Goal: Information Seeking & Learning: Learn about a topic

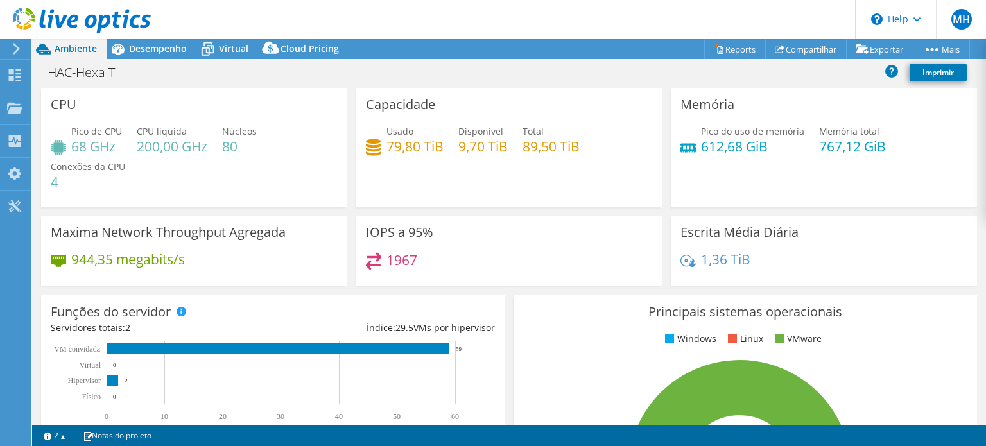
select select "USD"
click at [159, 50] on span "Desempenho" at bounding box center [158, 48] width 58 height 12
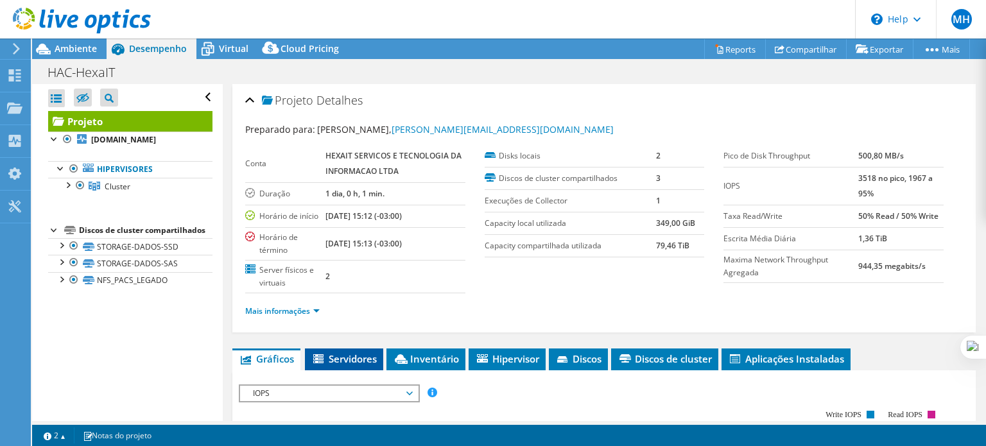
click at [339, 370] on li "Servidores" at bounding box center [344, 360] width 78 height 22
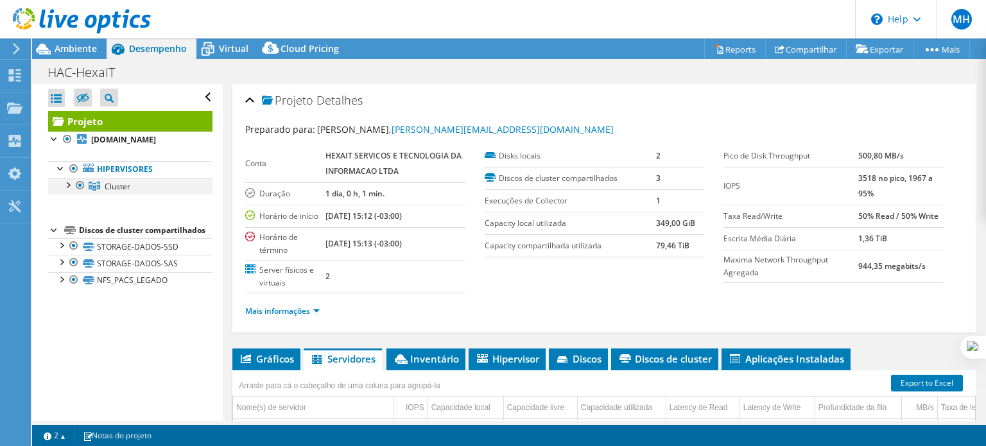
click at [71, 191] on div at bounding box center [67, 184] width 13 height 13
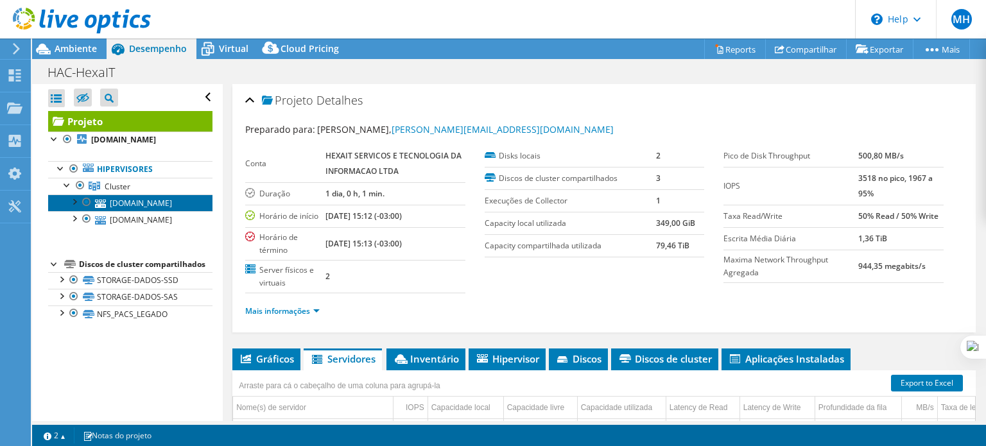
click at [148, 211] on link "[DOMAIN_NAME]" at bounding box center [130, 203] width 164 height 17
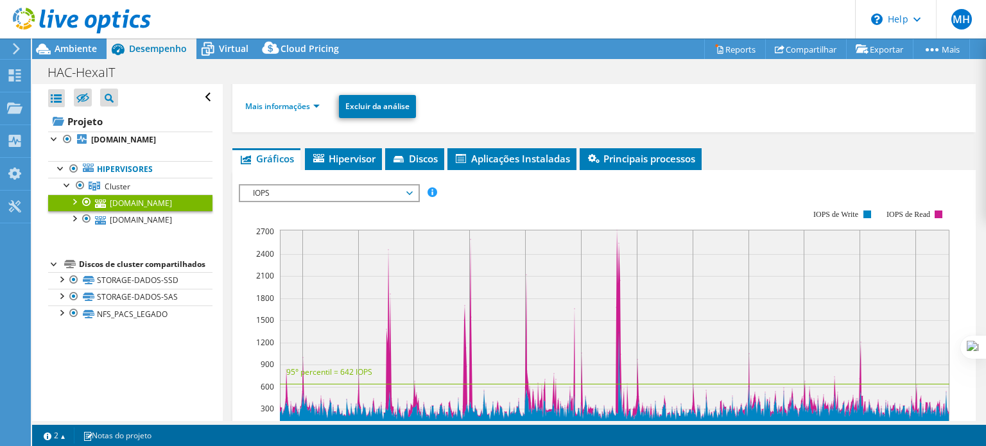
scroll to position [109, 0]
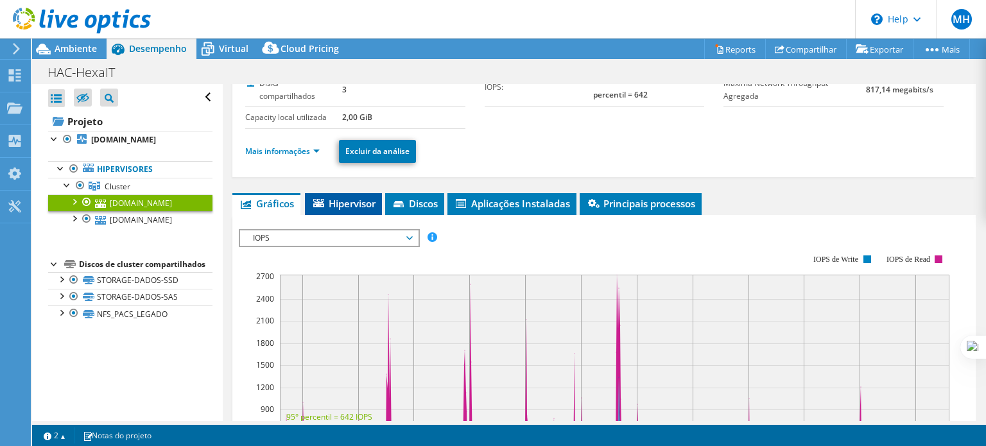
click at [338, 202] on span "Hipervisor" at bounding box center [343, 203] width 64 height 13
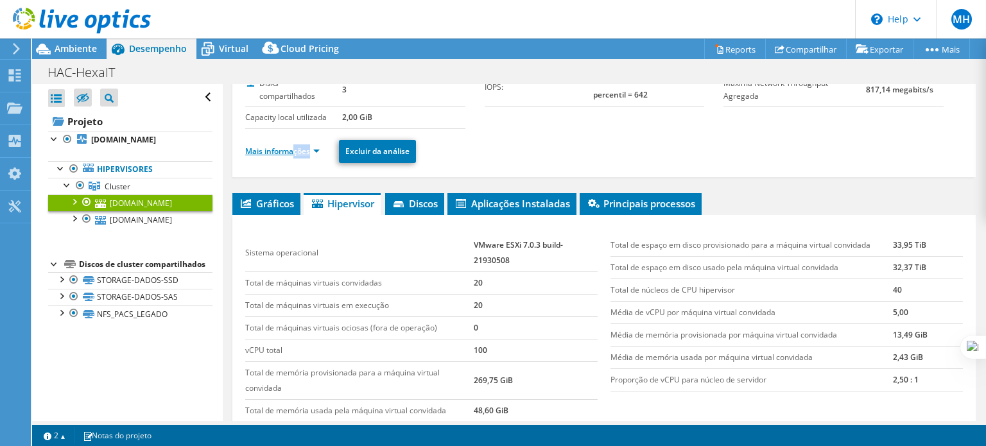
drag, startPoint x: 310, startPoint y: 164, endPoint x: 293, endPoint y: 148, distance: 23.6
click at [293, 148] on div "Mais informações Excluir da análise" at bounding box center [604, 151] width 718 height 45
click at [293, 148] on link "Mais informações" at bounding box center [282, 151] width 74 height 11
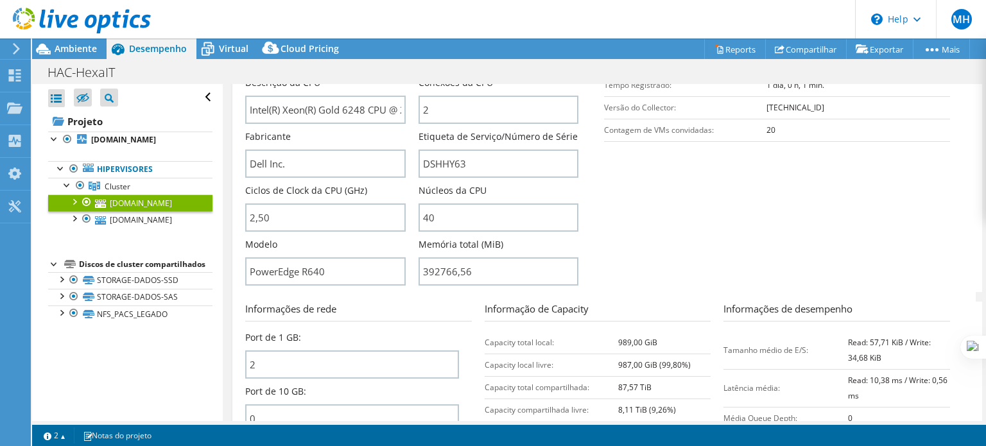
scroll to position [308, 0]
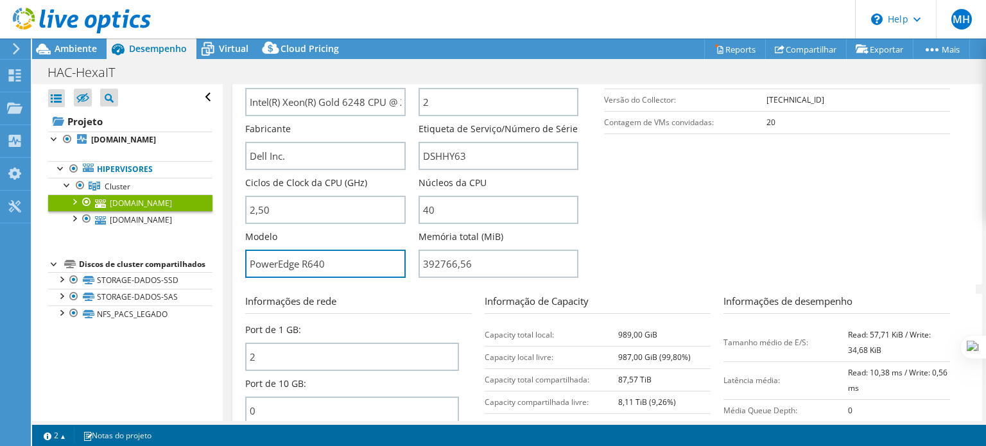
drag, startPoint x: 329, startPoint y: 259, endPoint x: 243, endPoint y: 261, distance: 85.4
click at [243, 261] on div "[DOMAIN_NAME] Detalhes Sistema operacional VMware ESXi 7.0.3 build-21930508 Dis…" at bounding box center [603, 190] width 743 height 826
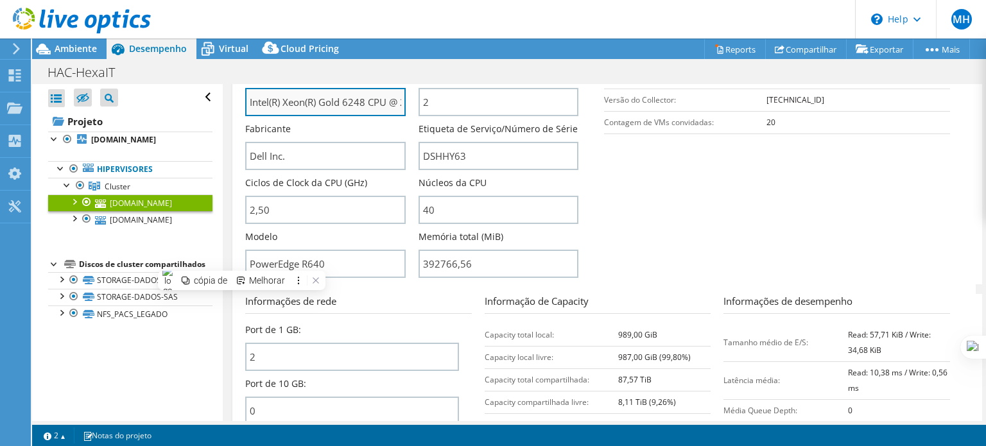
click at [385, 100] on input "Intel(R) Xeon(R) Gold 6248 CPU @ 2.50GHz 249 GHz" at bounding box center [325, 102] width 160 height 28
drag, startPoint x: 248, startPoint y: 100, endPoint x: 441, endPoint y: 103, distance: 193.3
click at [441, 15] on div "Nome do servidor [DOMAIN_NAME] Descrição da CPU Intel(R) Xeon(R) Gold 6248 CPU …" at bounding box center [418, 15] width 346 height 0
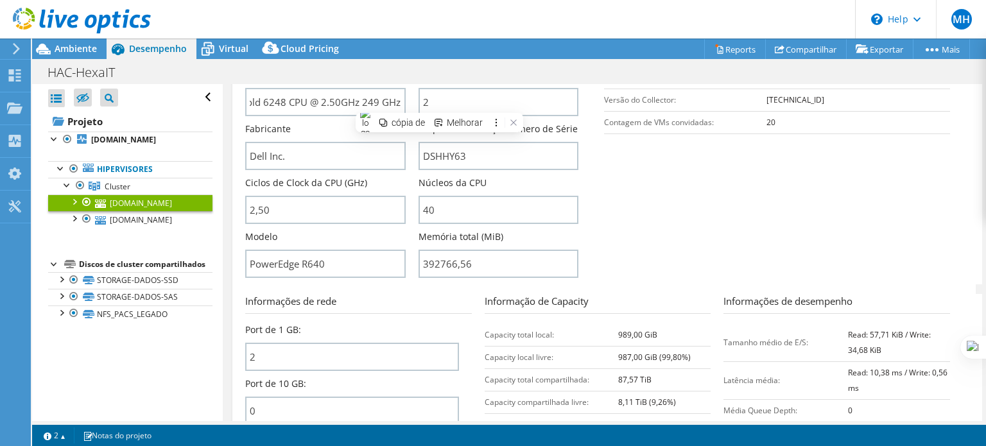
scroll to position [0, 0]
drag, startPoint x: 435, startPoint y: 207, endPoint x: 410, endPoint y: 208, distance: 25.0
click at [410, 15] on div "Nome do servidor [DOMAIN_NAME] Descrição da CPU Intel(R) Xeon(R) Gold 6248 CPU …" at bounding box center [418, 15] width 346 height 0
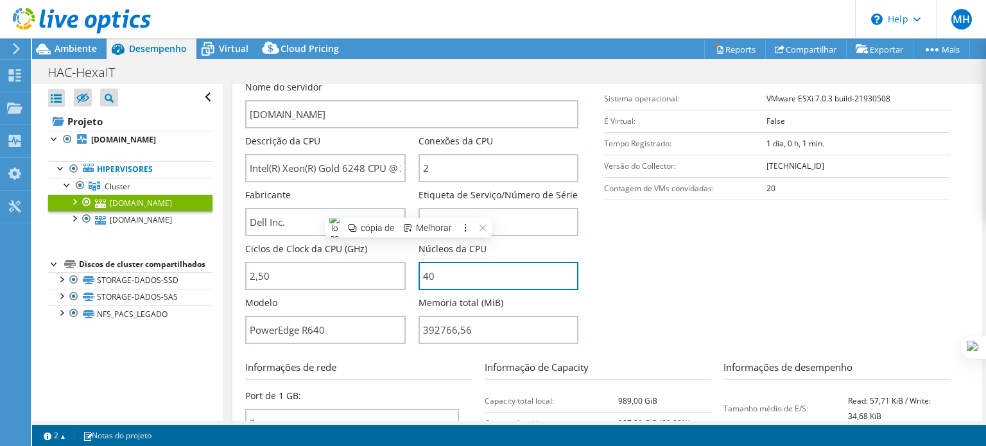
scroll to position [232, 0]
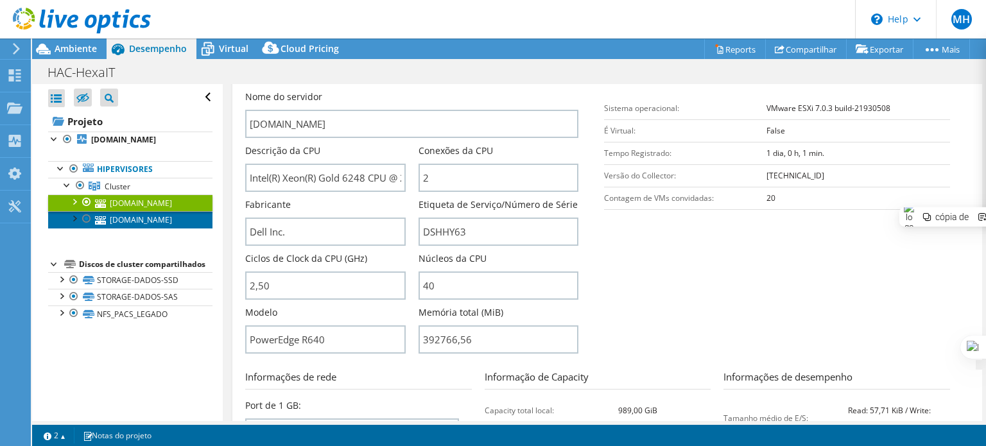
click at [175, 228] on link "[DOMAIN_NAME]" at bounding box center [130, 219] width 164 height 17
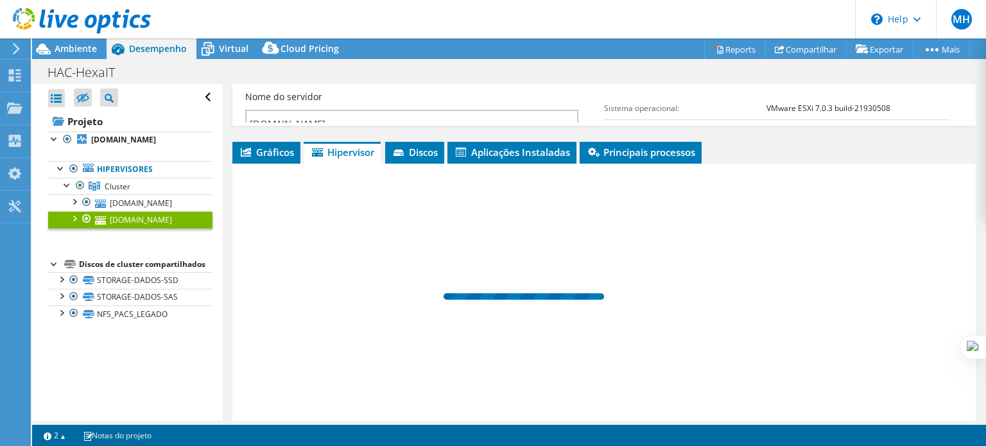
scroll to position [213, 0]
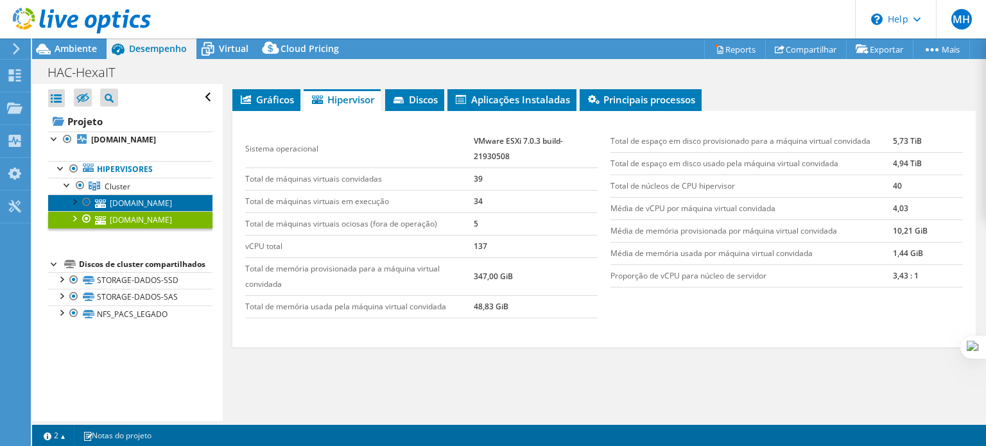
click at [132, 211] on link "[DOMAIN_NAME]" at bounding box center [130, 203] width 164 height 17
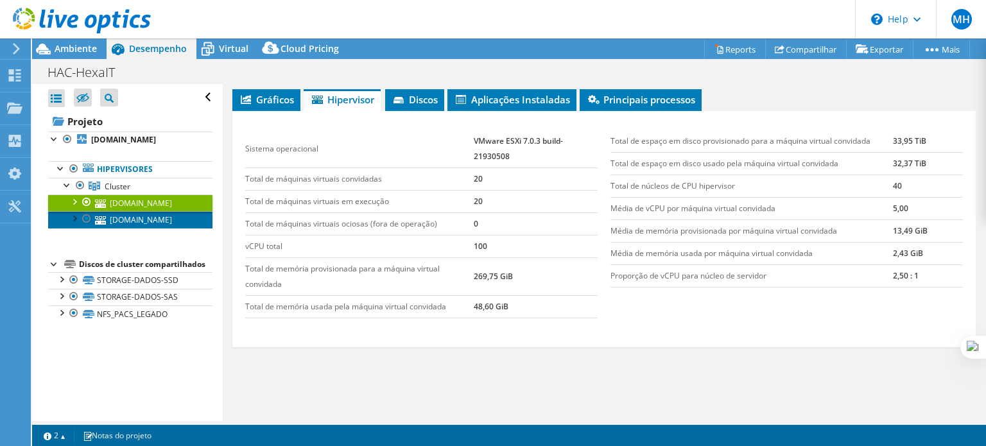
click at [113, 228] on link "[DOMAIN_NAME]" at bounding box center [130, 219] width 164 height 17
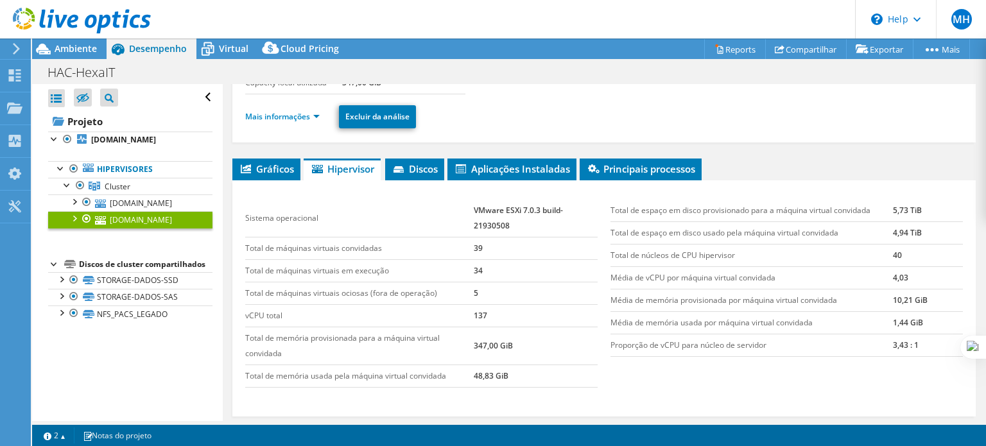
scroll to position [121, 0]
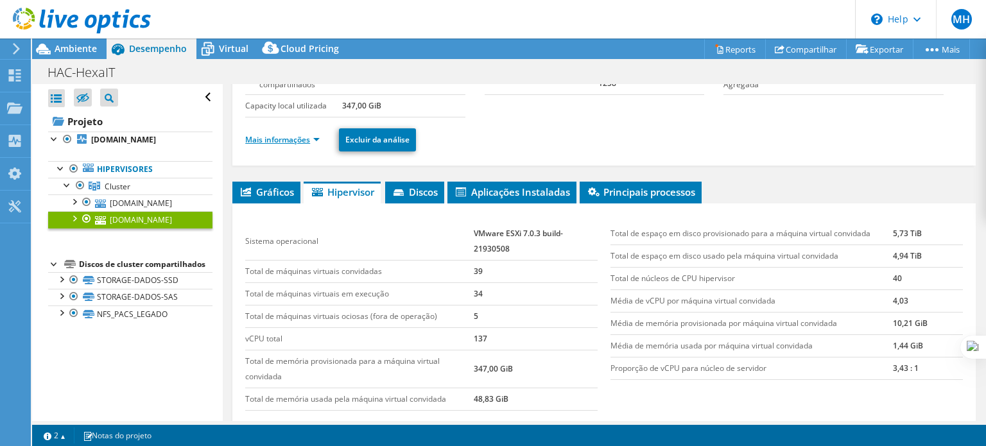
click at [271, 138] on link "Mais informações" at bounding box center [282, 139] width 74 height 11
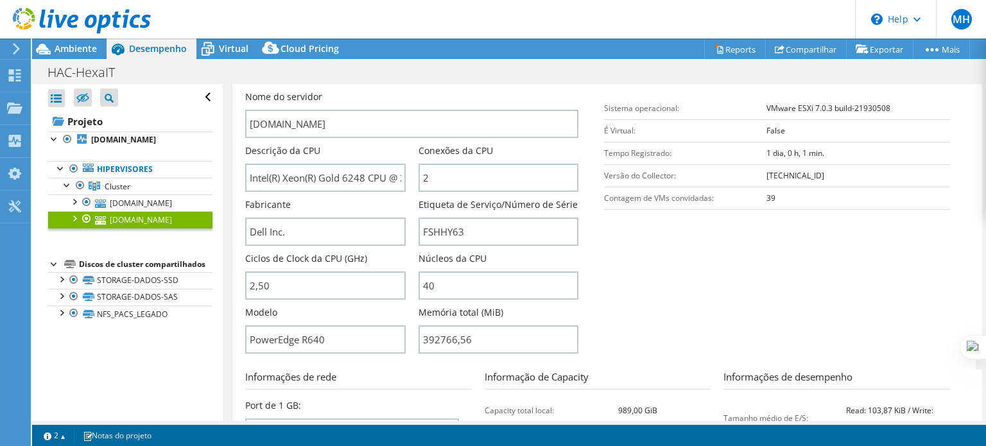
scroll to position [234, 0]
drag, startPoint x: 437, startPoint y: 336, endPoint x: 416, endPoint y: 335, distance: 20.6
click at [419, 335] on input "392766,56" at bounding box center [499, 338] width 160 height 28
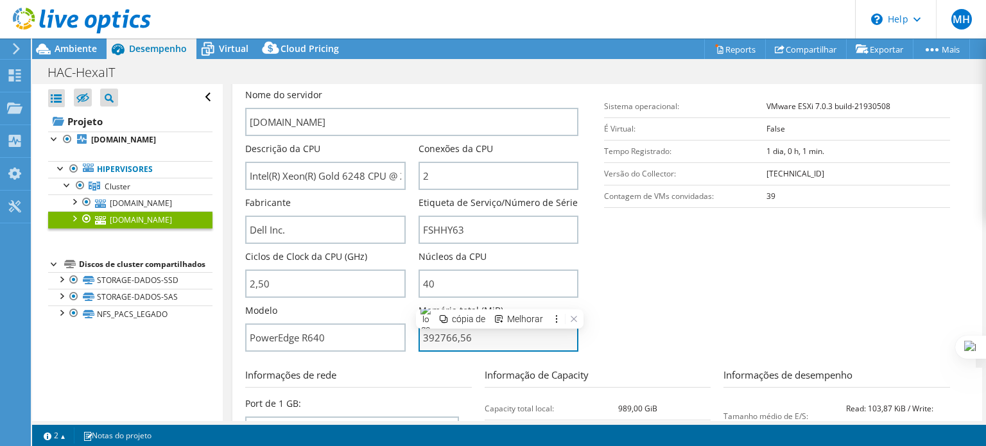
type input "39276656"
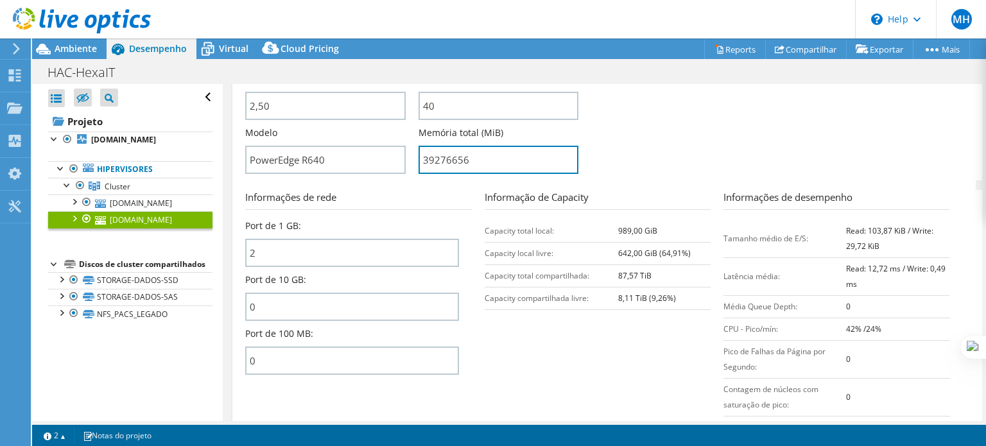
scroll to position [416, 0]
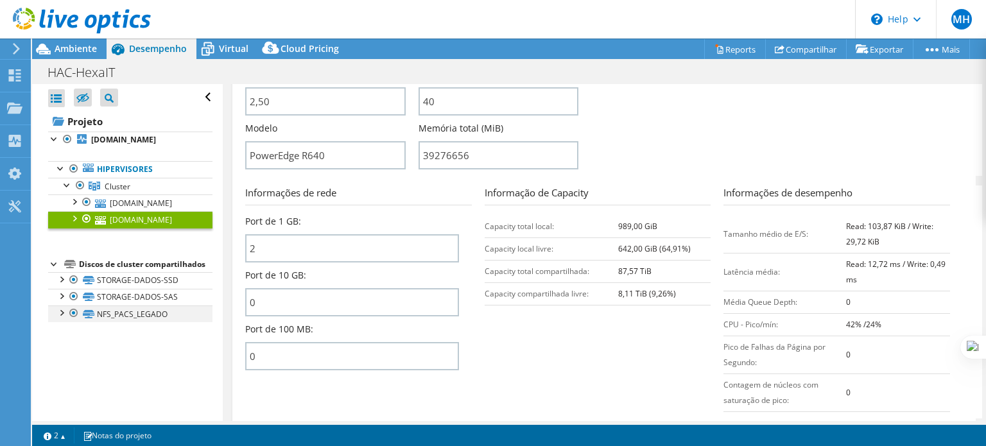
click at [60, 318] on div at bounding box center [61, 312] width 13 height 13
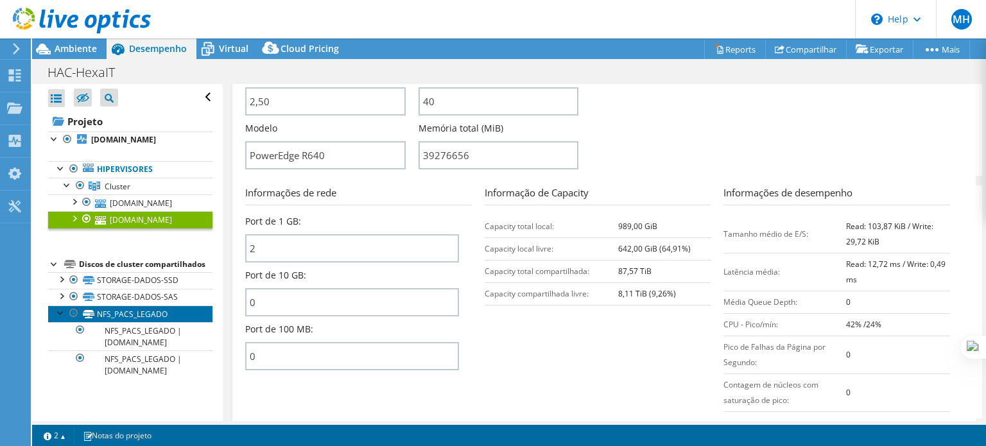
click at [128, 322] on link "NFS_PACS_LEGADO" at bounding box center [130, 314] width 164 height 17
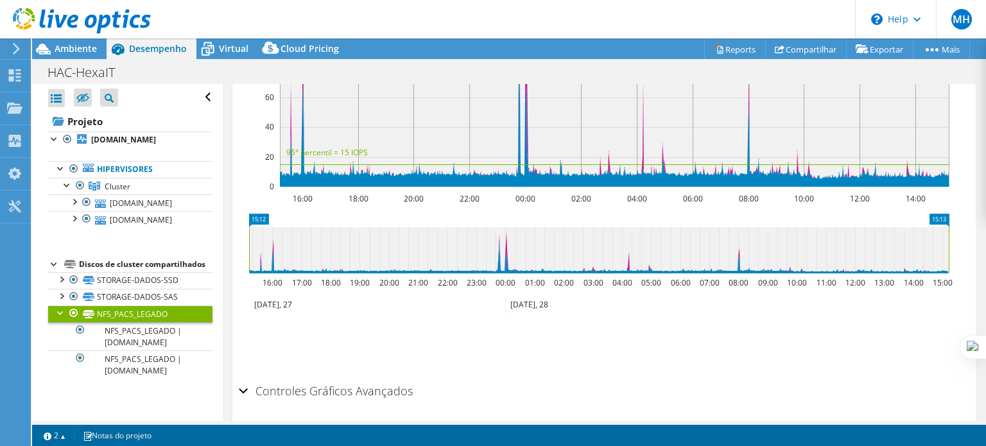
scroll to position [45, 0]
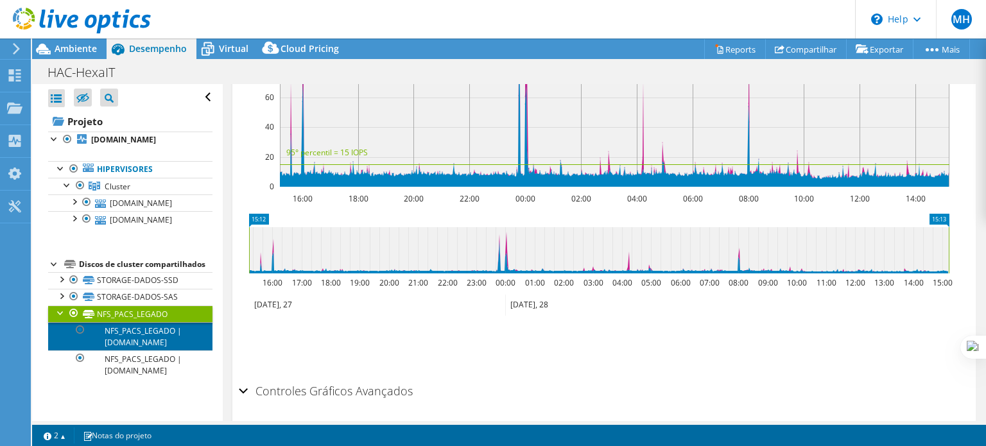
click at [134, 344] on link "NFS_PACS_LEGADO | [DOMAIN_NAME]" at bounding box center [130, 336] width 164 height 28
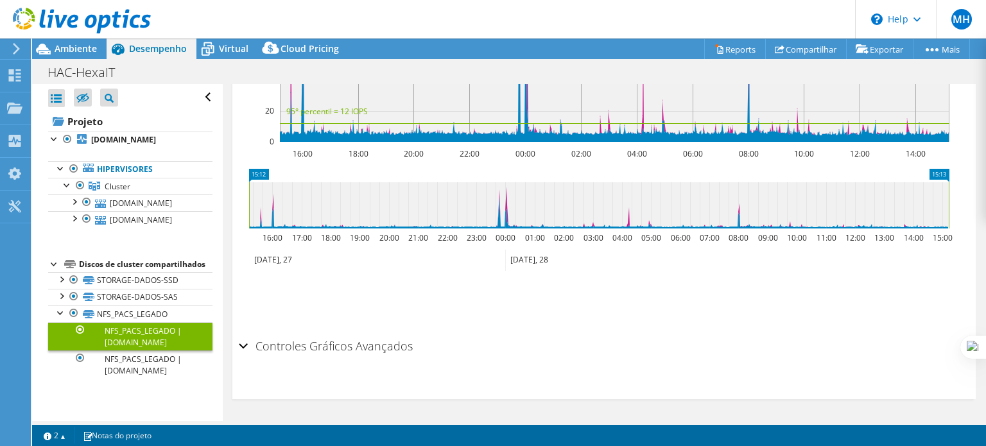
scroll to position [399, 0]
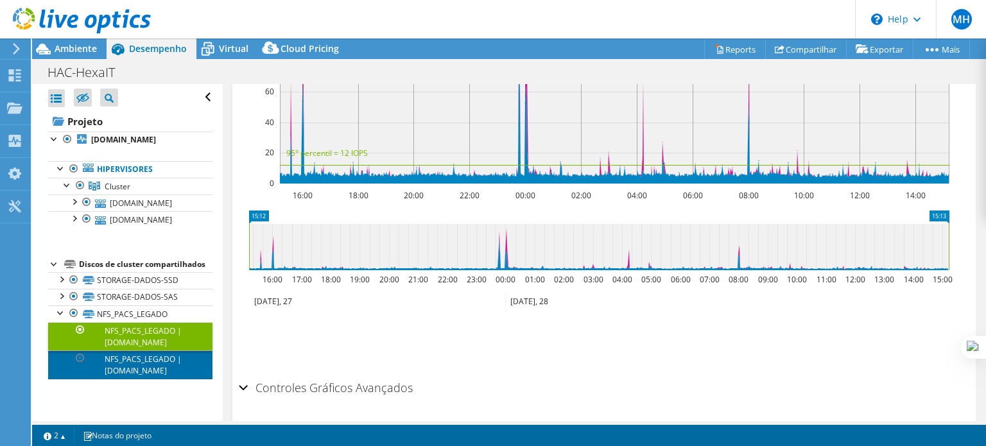
click at [144, 379] on link "NFS_PACS_LEGADO | [DOMAIN_NAME]" at bounding box center [130, 365] width 164 height 28
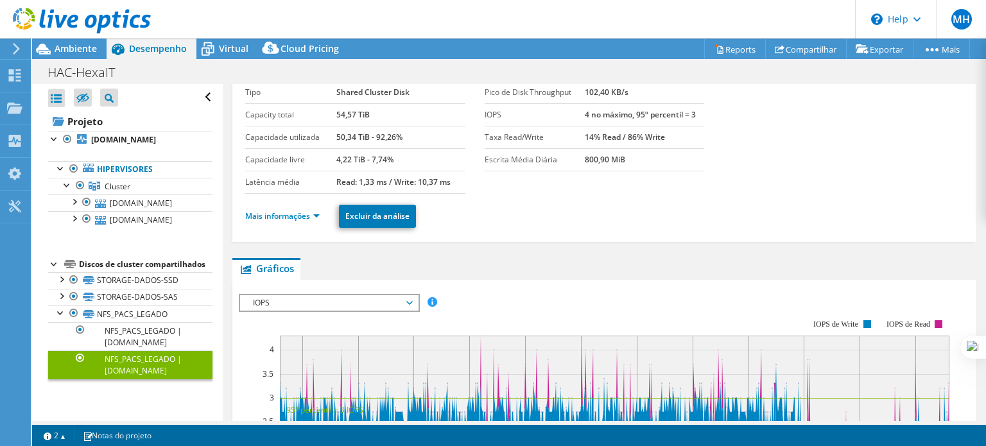
scroll to position [0, 0]
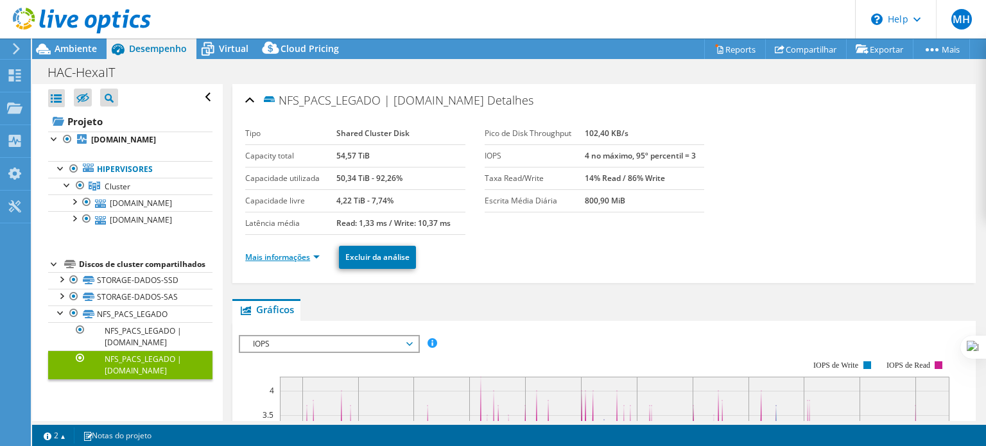
click at [305, 255] on link "Mais informações" at bounding box center [282, 257] width 74 height 11
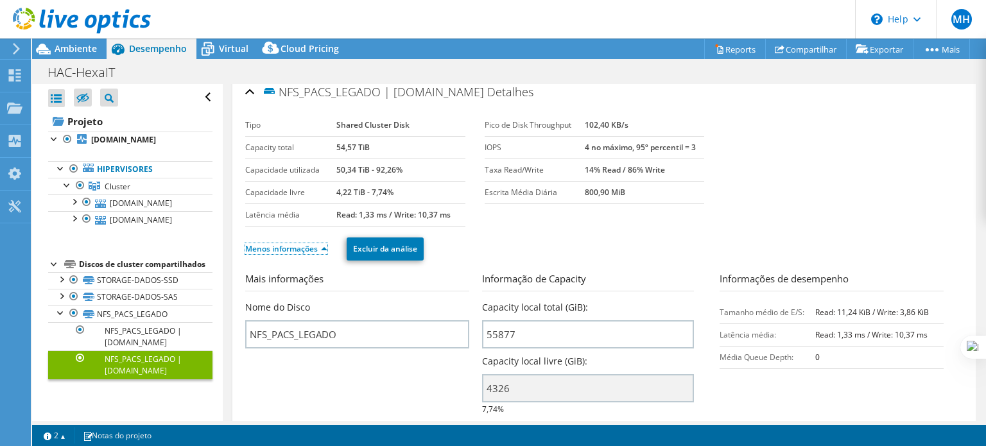
scroll to position [5, 0]
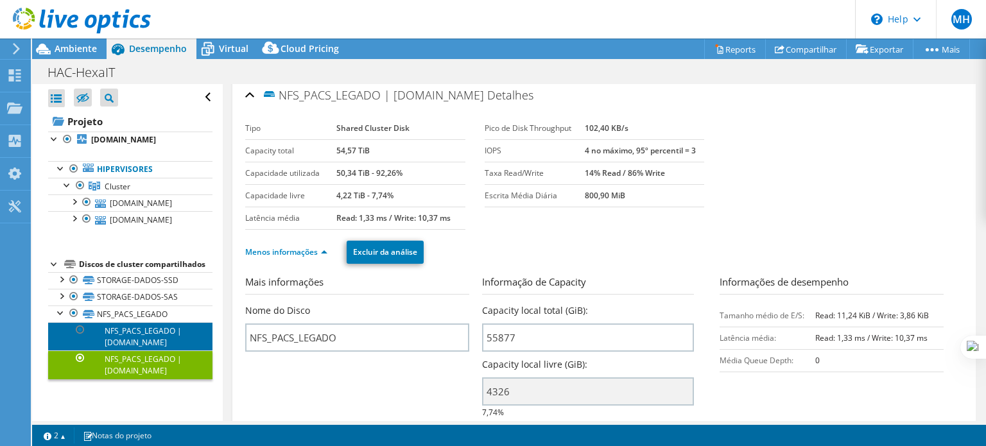
click at [138, 346] on link "NFS_PACS_LEGADO | [DOMAIN_NAME]" at bounding box center [130, 336] width 164 height 28
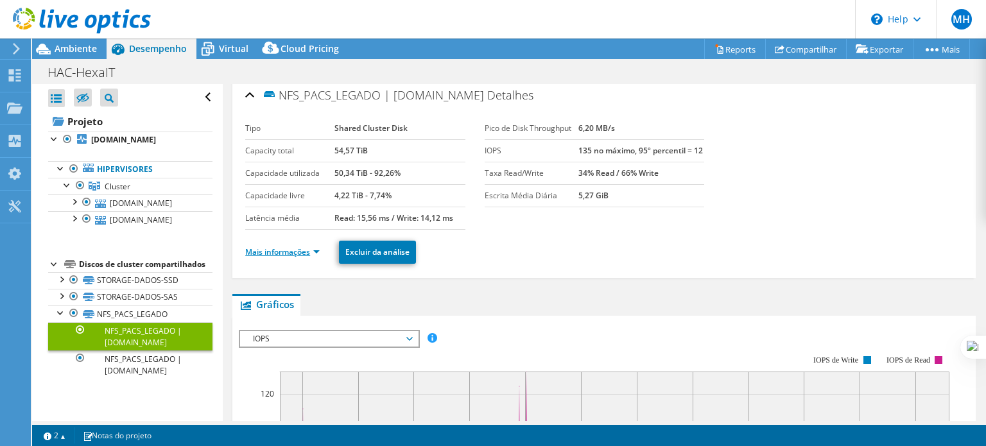
click at [296, 254] on link "Mais informações" at bounding box center [282, 252] width 74 height 11
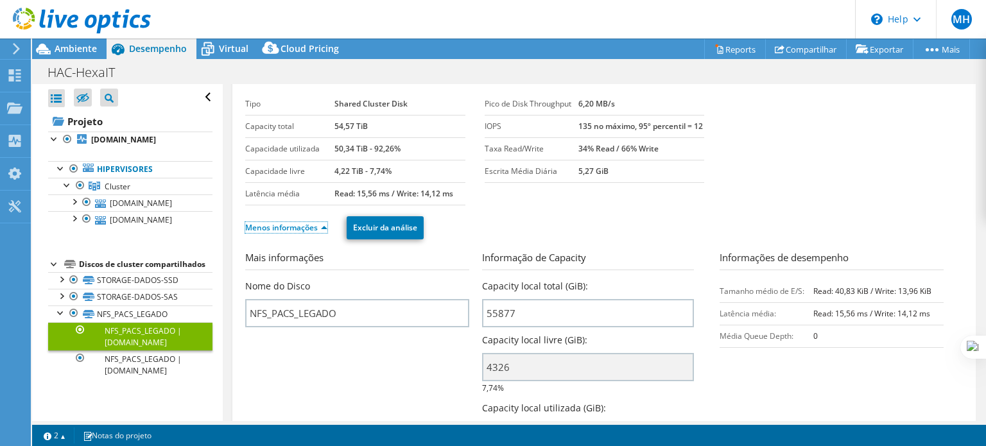
scroll to position [8, 0]
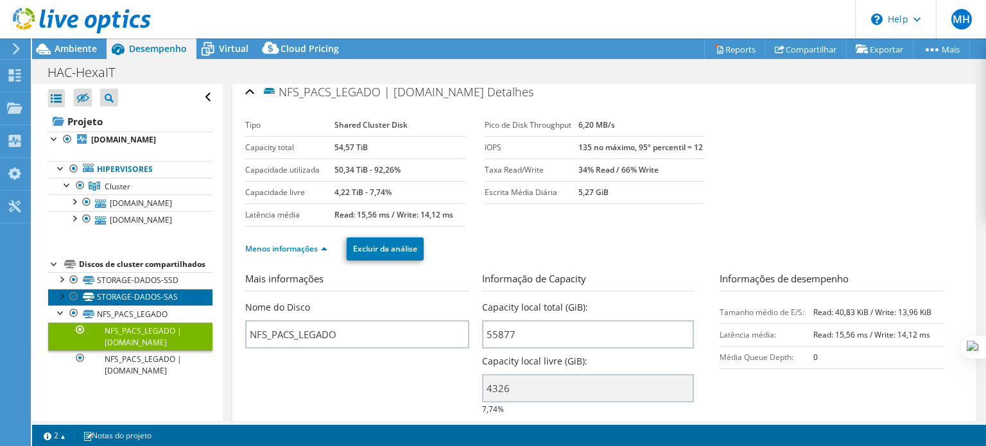
click at [99, 302] on link "STORAGE-DADOS-SAS" at bounding box center [130, 297] width 164 height 17
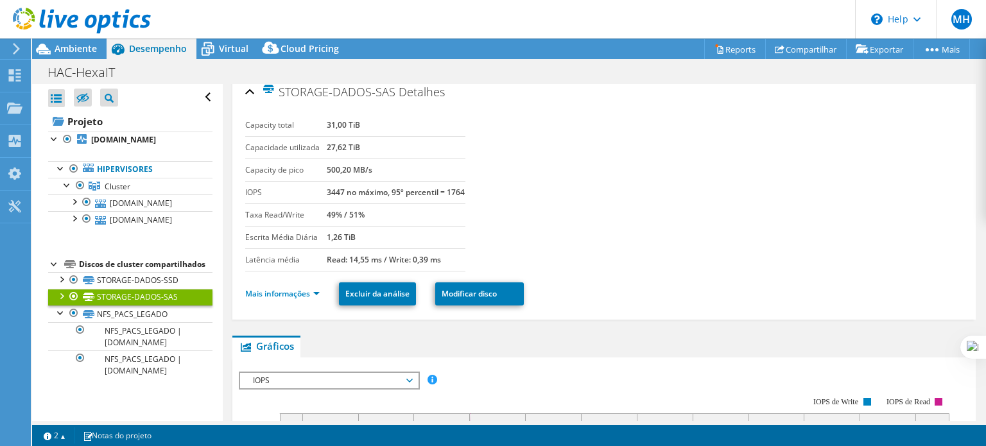
click at [62, 300] on div at bounding box center [61, 295] width 13 height 13
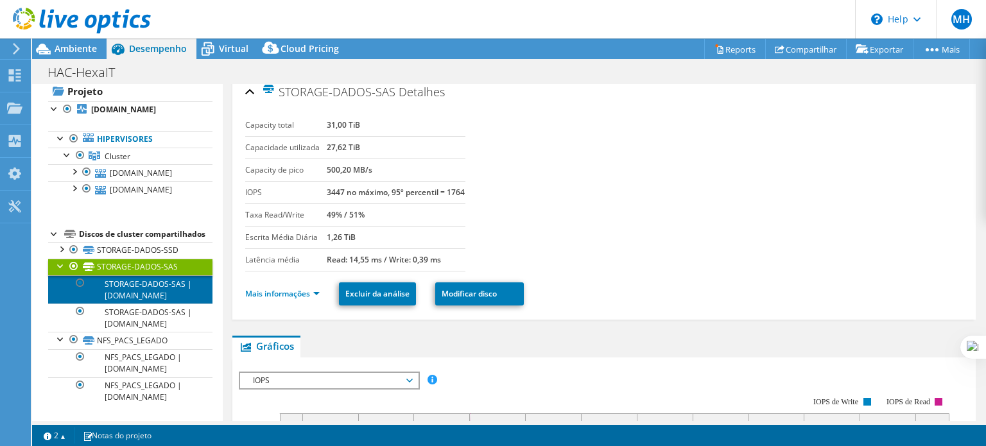
click at [141, 304] on link "STORAGE-DADOS-SAS | [DOMAIN_NAME]" at bounding box center [130, 289] width 164 height 28
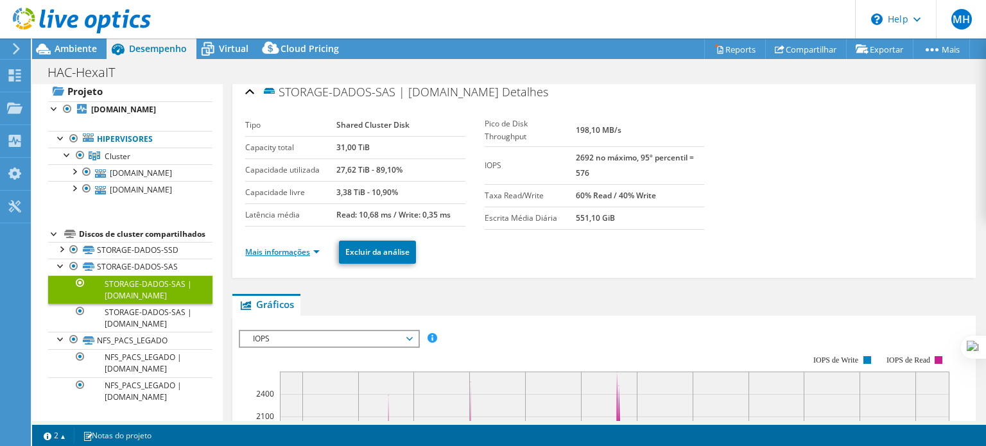
click at [304, 250] on link "Mais informações" at bounding box center [282, 252] width 74 height 11
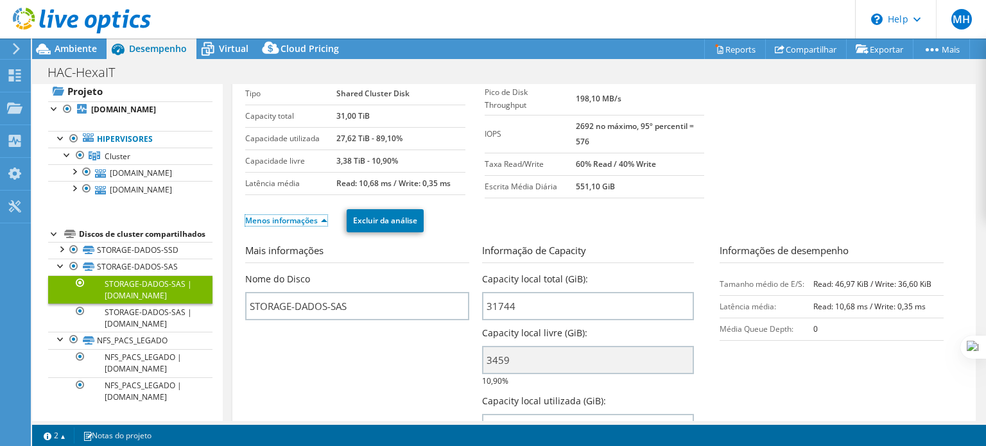
scroll to position [0, 0]
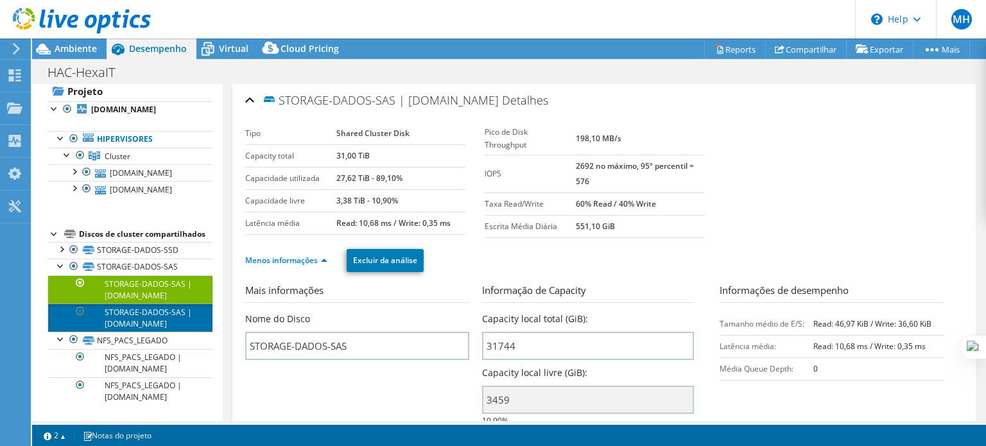
click at [116, 332] on link "STORAGE-DADOS-SAS | [DOMAIN_NAME]" at bounding box center [130, 318] width 164 height 28
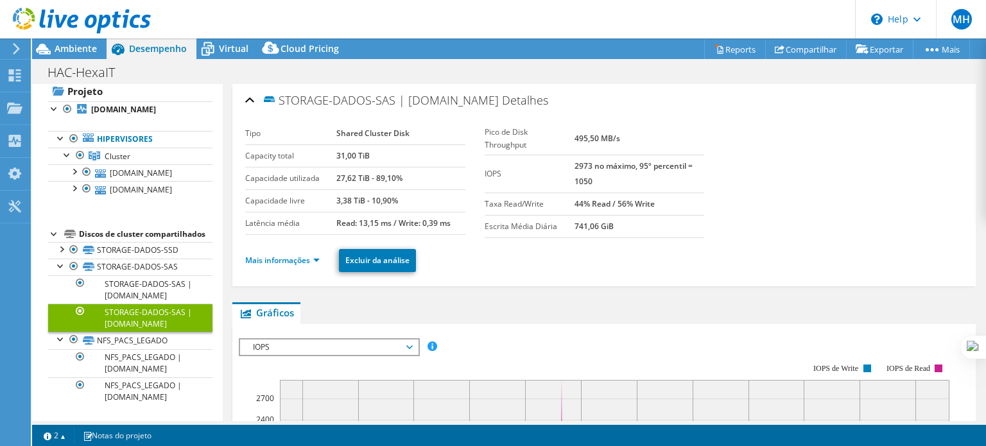
click at [119, 242] on div "Discos de cluster compartilhados" at bounding box center [146, 234] width 134 height 15
click at [109, 259] on link "STORAGE-DADOS-SSD" at bounding box center [130, 250] width 164 height 17
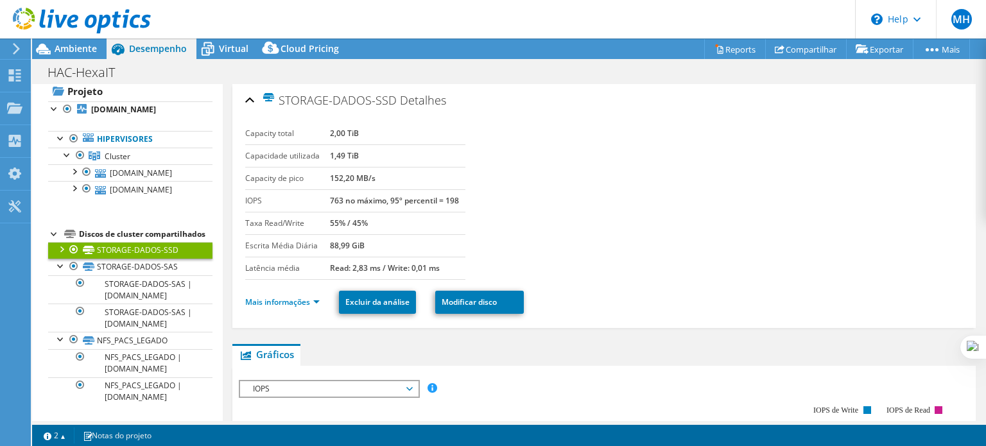
click at [62, 255] on div at bounding box center [61, 248] width 13 height 13
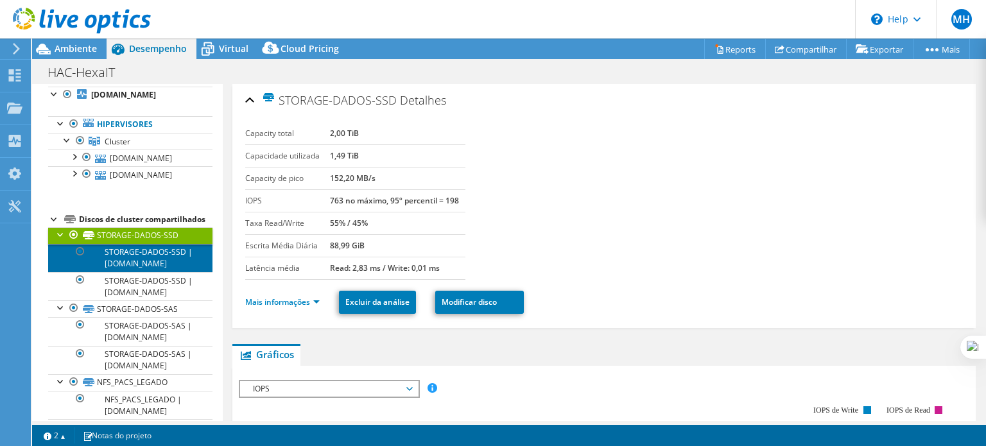
click at [150, 272] on link "STORAGE-DADOS-SSD | [DOMAIN_NAME]" at bounding box center [130, 258] width 164 height 28
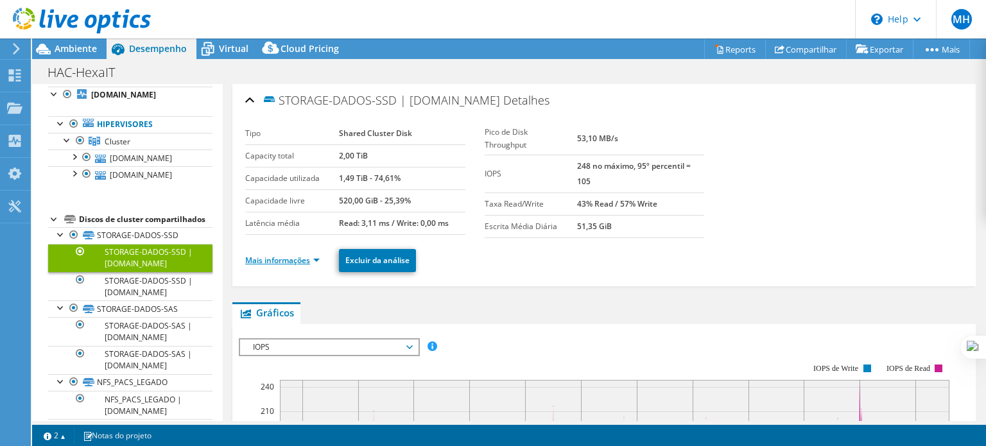
click at [293, 256] on link "Mais informações" at bounding box center [282, 260] width 74 height 11
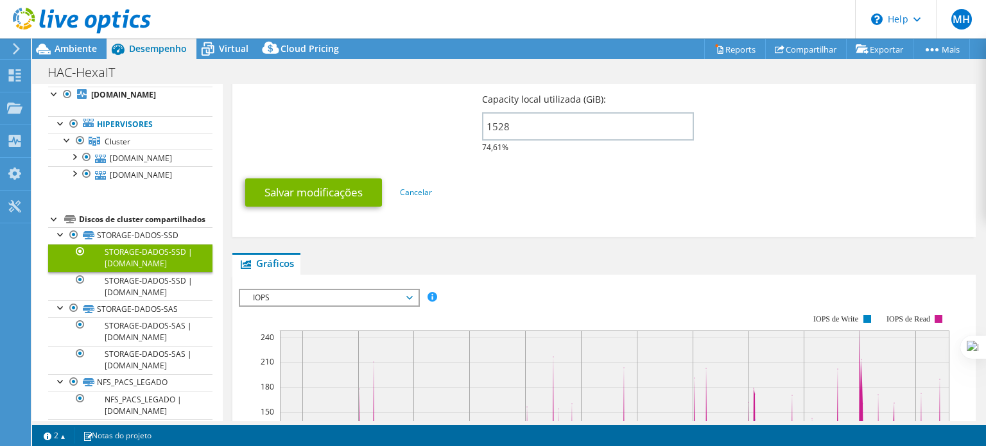
scroll to position [345, 0]
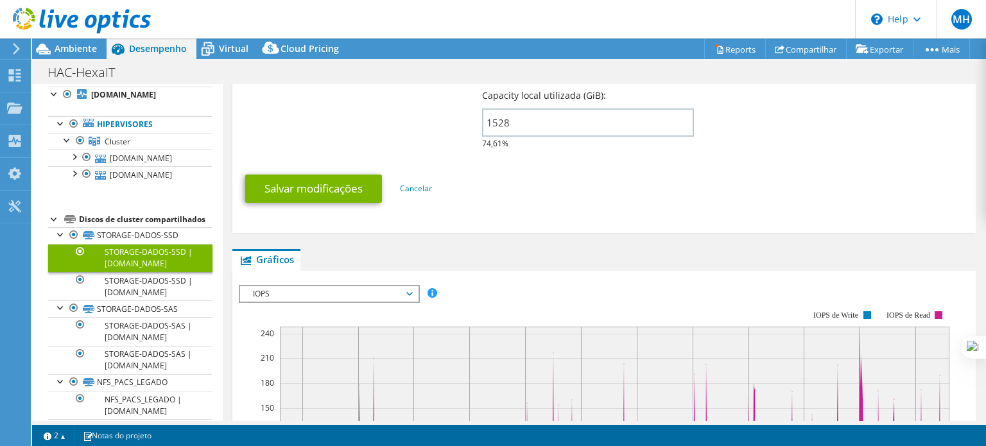
click at [132, 272] on link "STORAGE-DADOS-SSD | [DOMAIN_NAME]" at bounding box center [130, 258] width 164 height 28
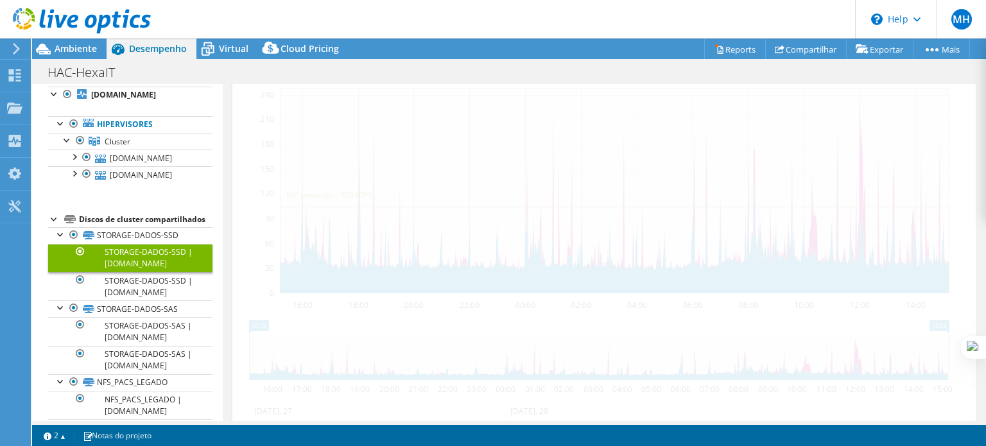
scroll to position [340, 0]
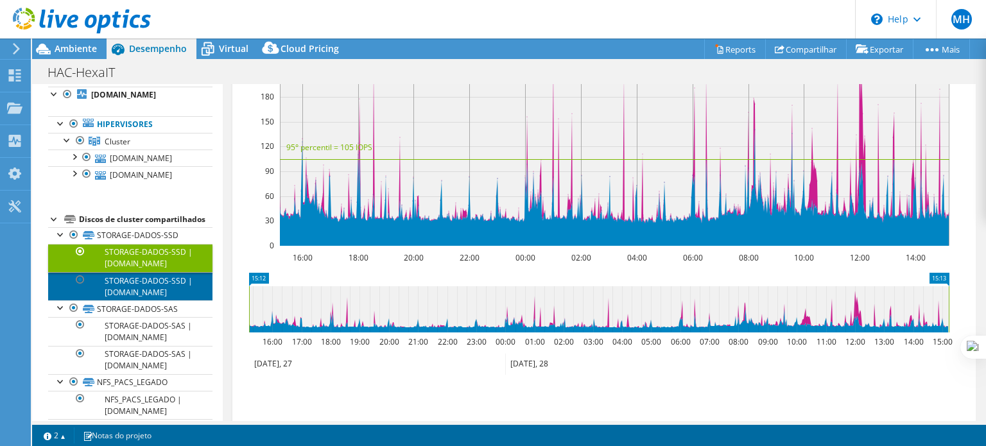
click at [125, 300] on link "STORAGE-DADOS-SSD | [DOMAIN_NAME]" at bounding box center [130, 286] width 164 height 28
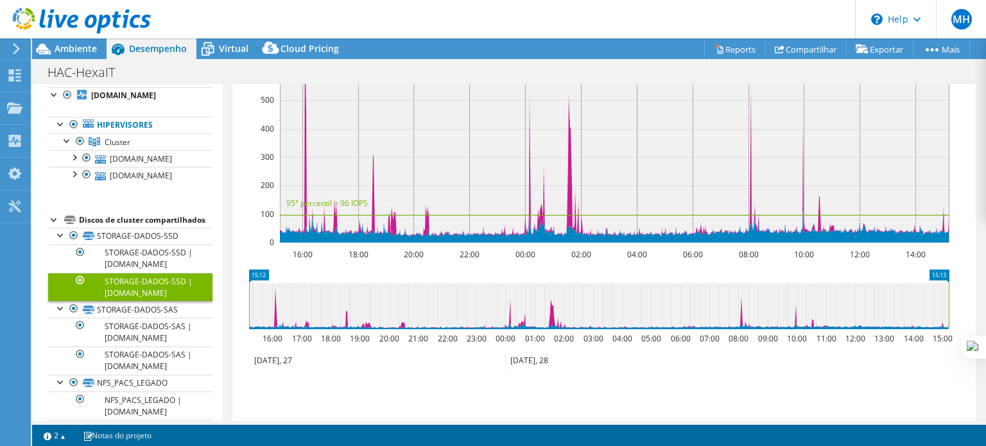
scroll to position [0, 0]
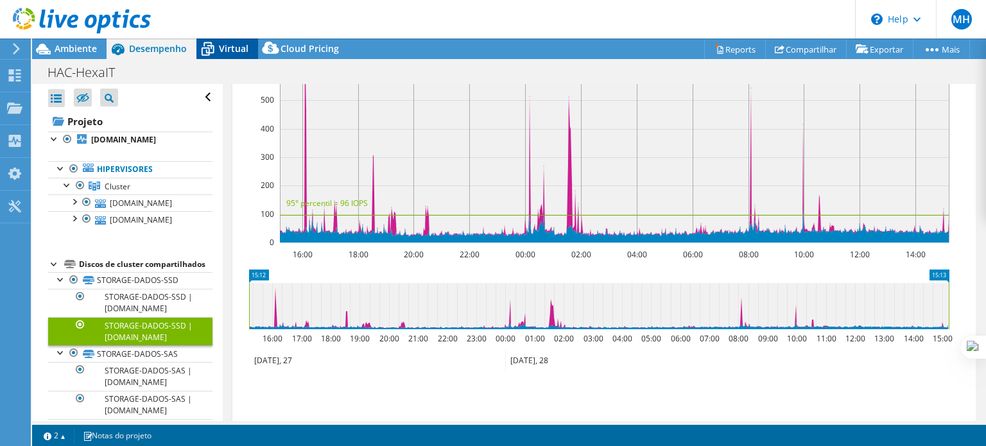
click at [244, 49] on span "Virtual" at bounding box center [234, 48] width 30 height 12
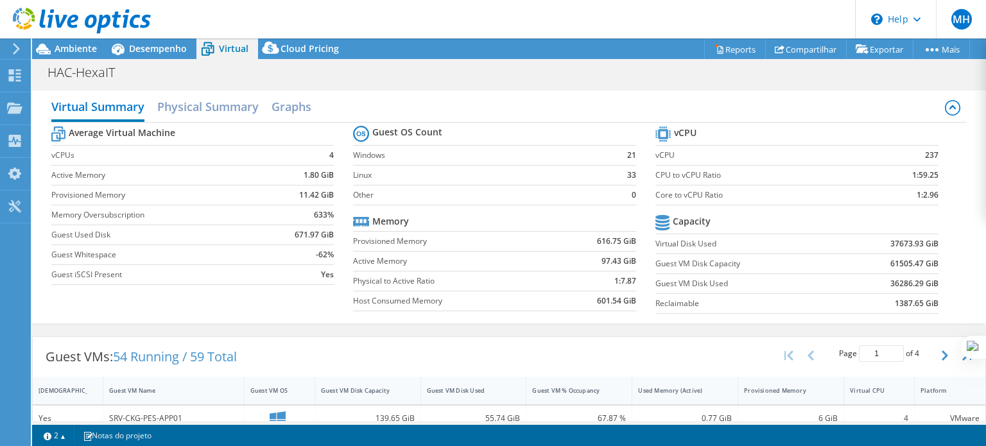
click at [683, 221] on b "Capacity" at bounding box center [692, 221] width 38 height 13
click at [205, 107] on h2 "Physical Summary" at bounding box center [207, 108] width 101 height 28
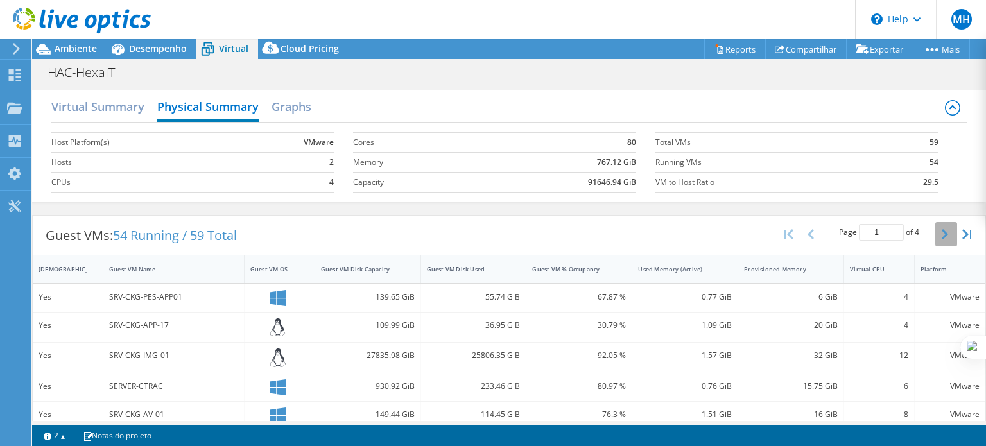
click at [935, 238] on button "button" at bounding box center [946, 234] width 22 height 24
type input "4"
click at [288, 107] on h2 "Graphs" at bounding box center [292, 108] width 40 height 28
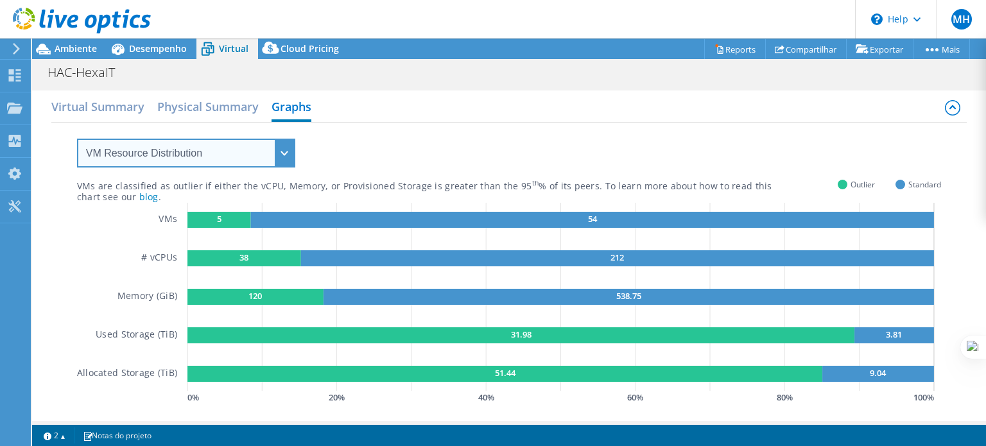
click at [283, 155] on select "VM Resource Distribution Provisioning Contrast Over Provisioning" at bounding box center [186, 153] width 218 height 29
select select "Provisioning Contrast"
click at [77, 139] on select "VM Resource Distribution Provisioning Contrast Over Provisioning" at bounding box center [186, 153] width 218 height 29
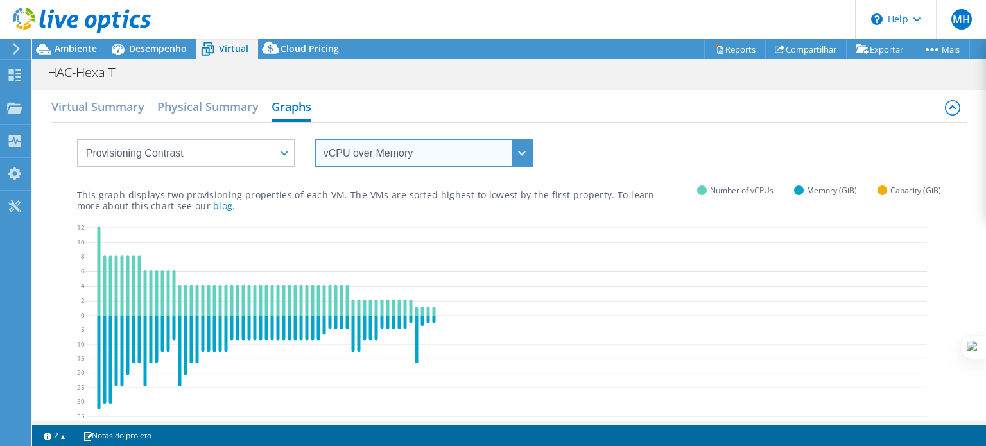
click at [516, 157] on select "vCPU over Memory vCPU over Capacity Memory over vCPU Memory over Capacity Capac…" at bounding box center [424, 153] width 218 height 29
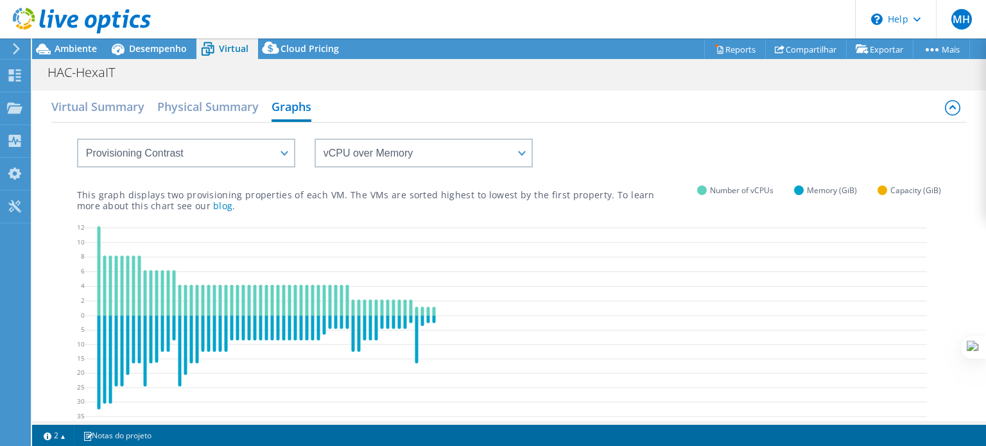
click at [702, 143] on div "vCPU over Memory vCPU over Capacity Memory over vCPU Memory over Capacity Capac…" at bounding box center [509, 145] width 865 height 45
click at [159, 48] on span "Desempenho" at bounding box center [158, 48] width 58 height 12
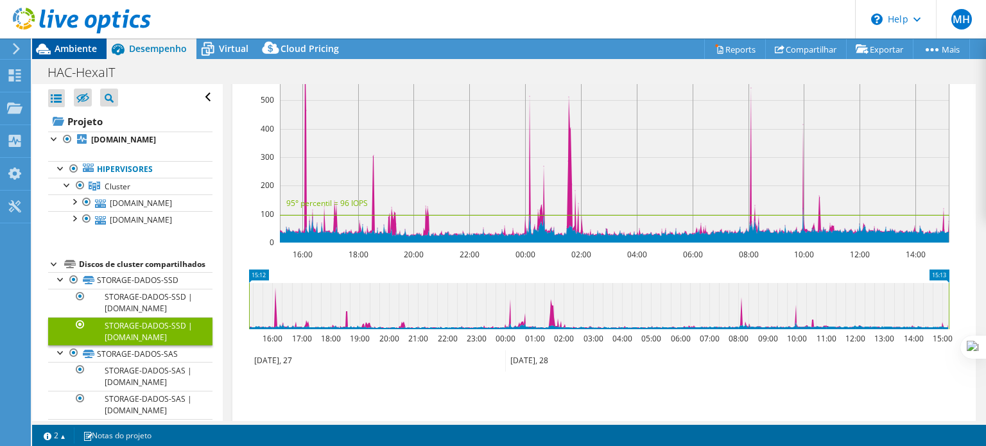
click at [59, 48] on span "Ambiente" at bounding box center [76, 48] width 42 height 12
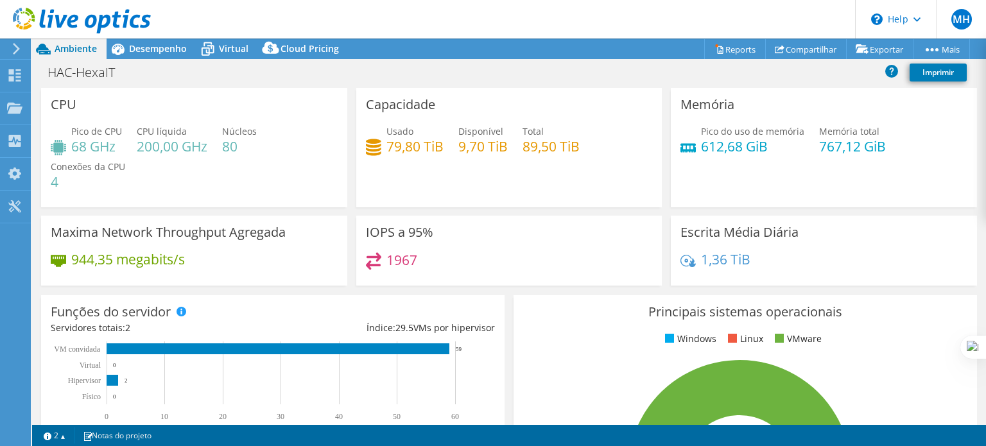
click at [412, 139] on h4 "79,80 TiB" at bounding box center [414, 146] width 57 height 14
